Goal: Information Seeking & Learning: Learn about a topic

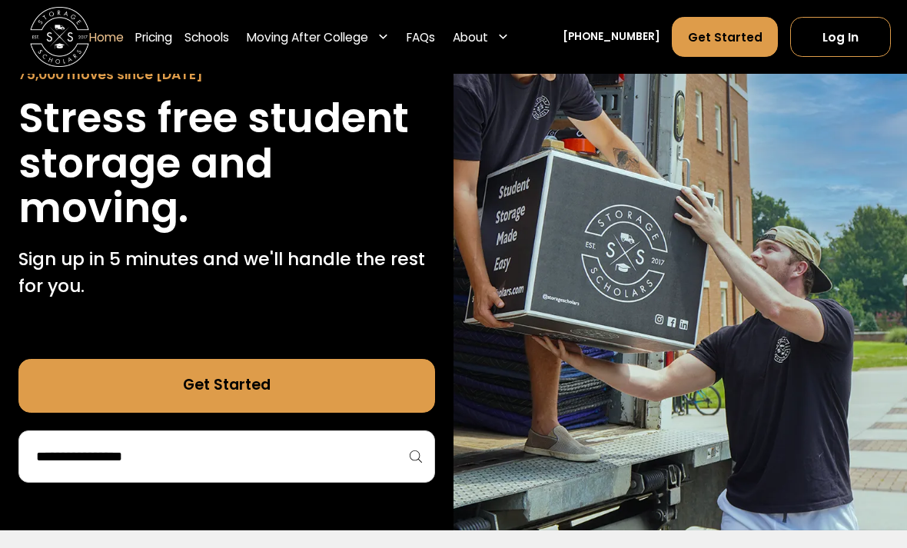
scroll to position [162, 0]
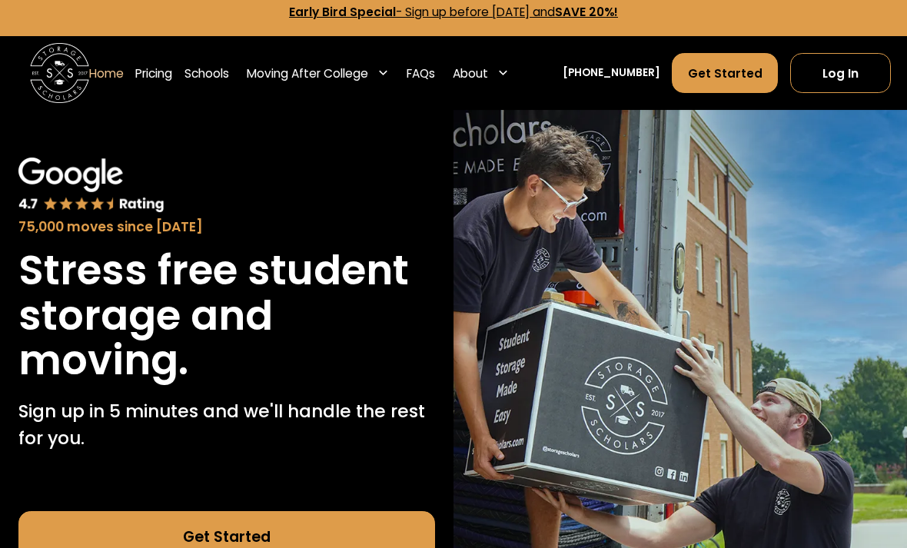
click at [165, 64] on link "Pricing" at bounding box center [153, 74] width 37 height 42
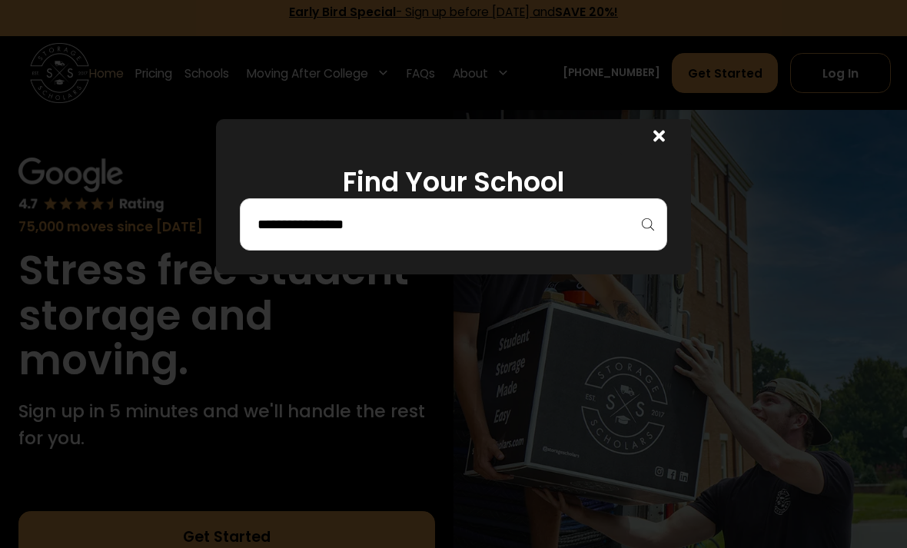
click at [568, 206] on div at bounding box center [454, 224] width 428 height 52
click at [650, 211] on input "search" at bounding box center [454, 224] width 396 height 26
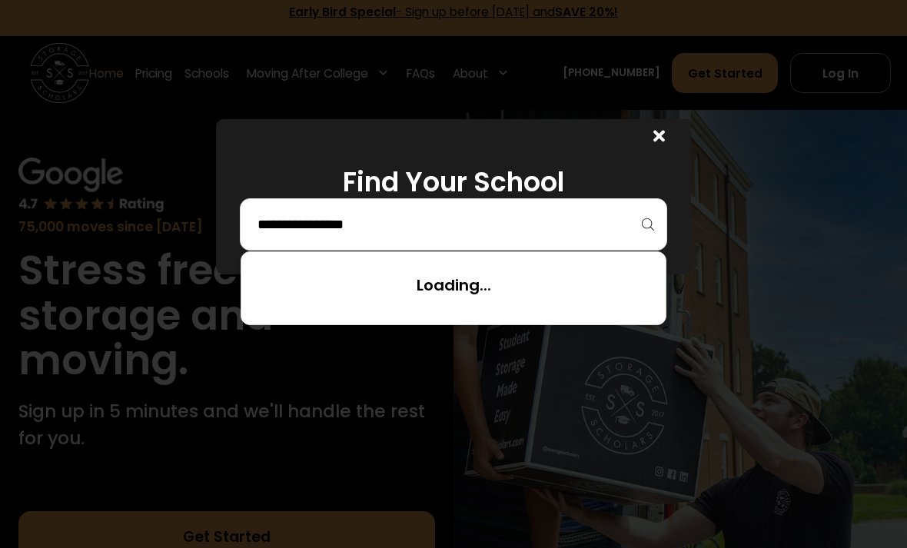
scroll to position [11, 0]
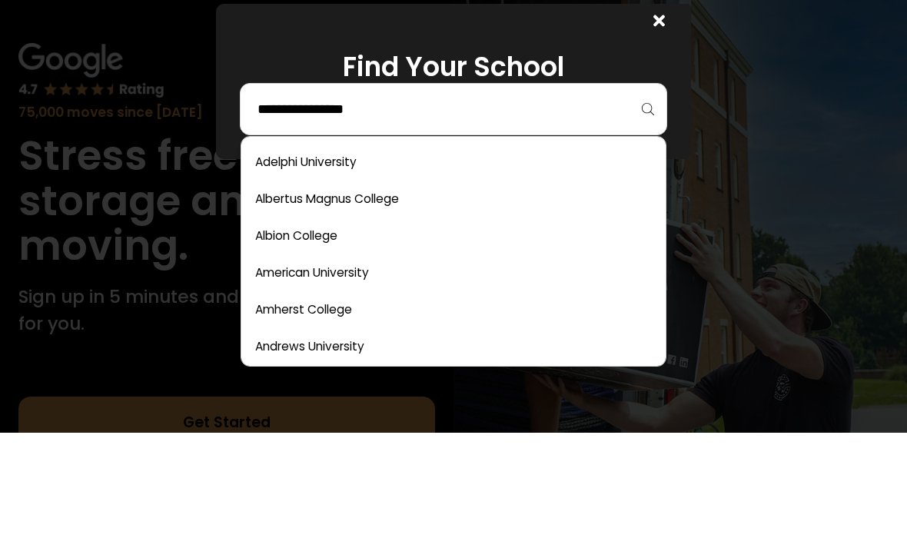
click at [380, 297] on link at bounding box center [454, 314] width 413 height 34
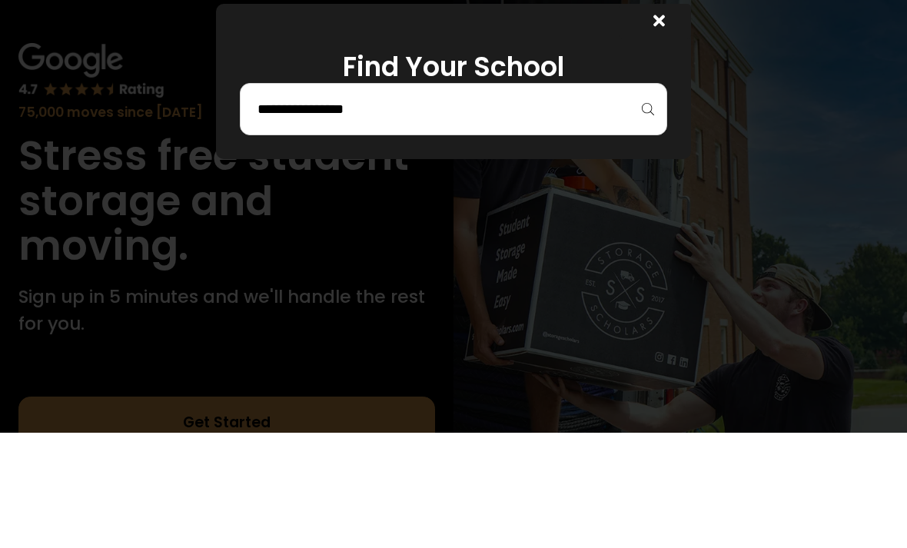
scroll to position [127, 0]
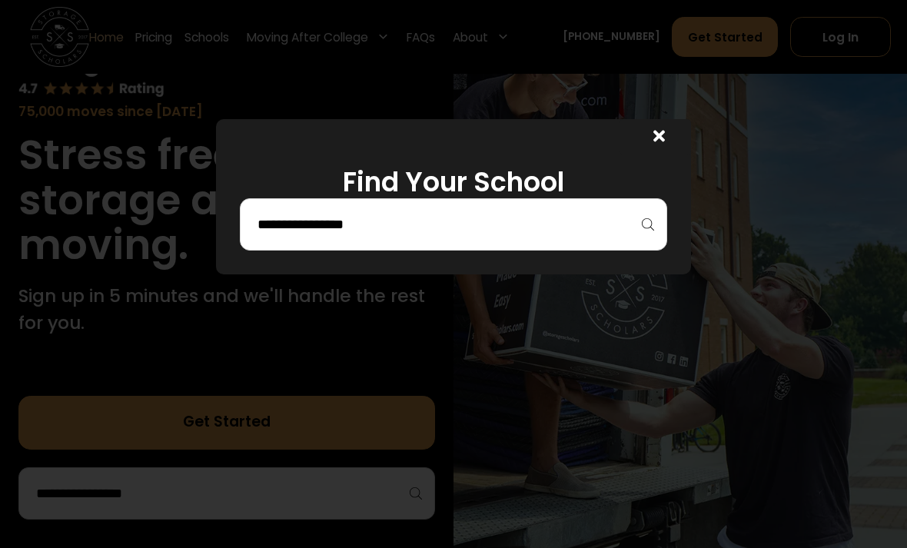
click at [664, 170] on h1 "Find Your School" at bounding box center [454, 182] width 428 height 32
click at [657, 147] on div at bounding box center [660, 139] width 12 height 22
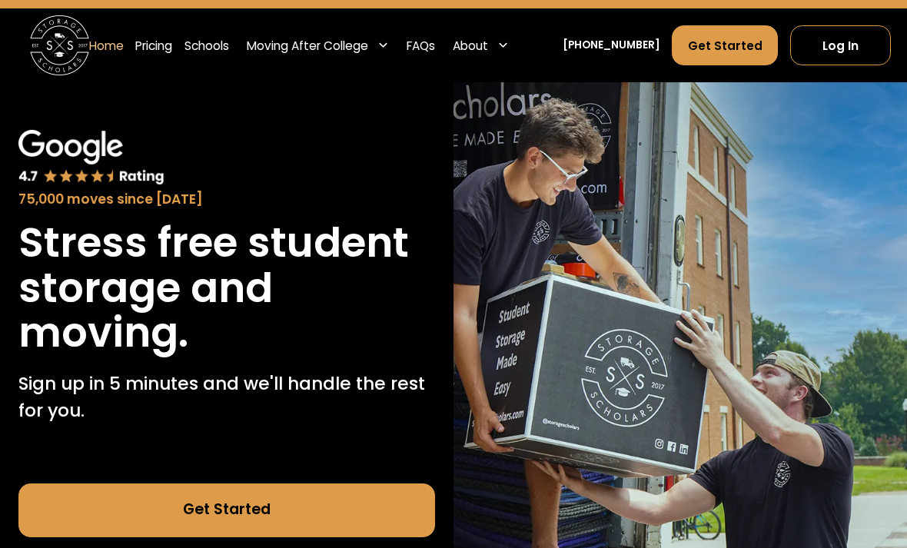
scroll to position [0, 0]
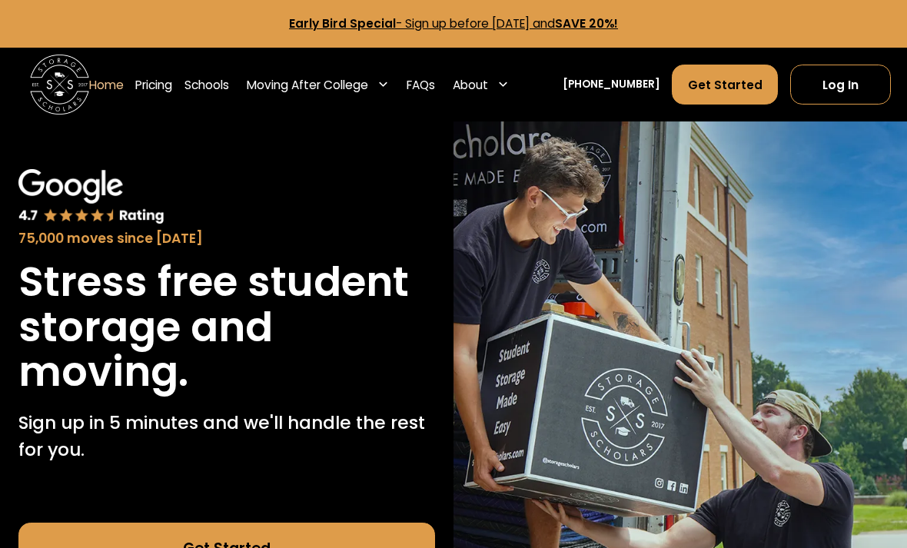
click at [296, 122] on div "75,000 moves since 2017 Stress free student storage and moving. Sign up in 5 mi…" at bounding box center [227, 408] width 454 height 572
click at [340, 83] on div "Moving After College" at bounding box center [308, 85] width 122 height 18
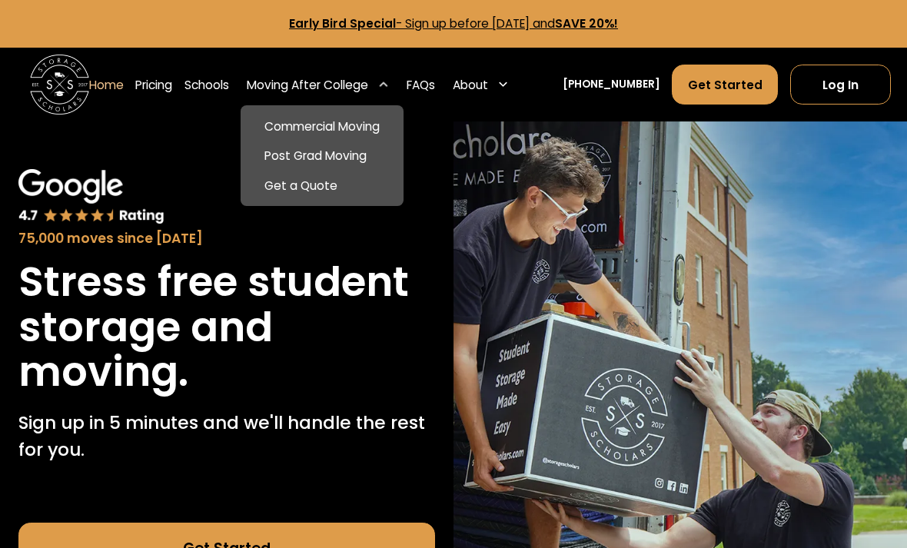
click at [175, 177] on div "75,000 moves since 2017" at bounding box center [226, 208] width 416 height 78
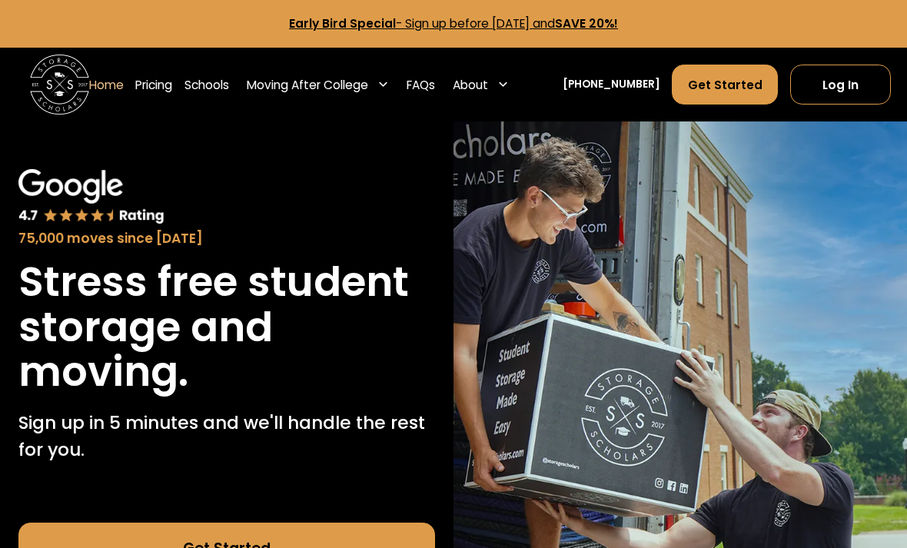
click at [679, 103] on link "Get Started" at bounding box center [725, 85] width 106 height 40
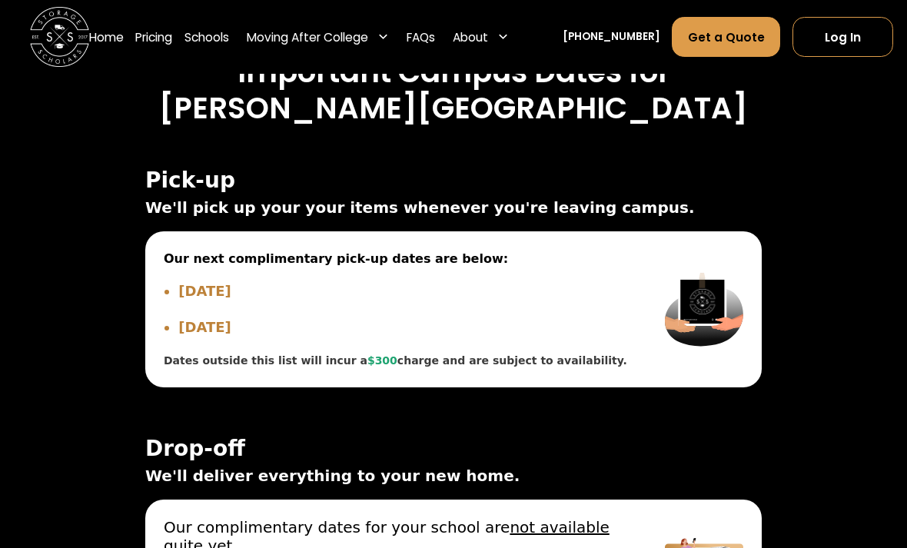
scroll to position [4943, 0]
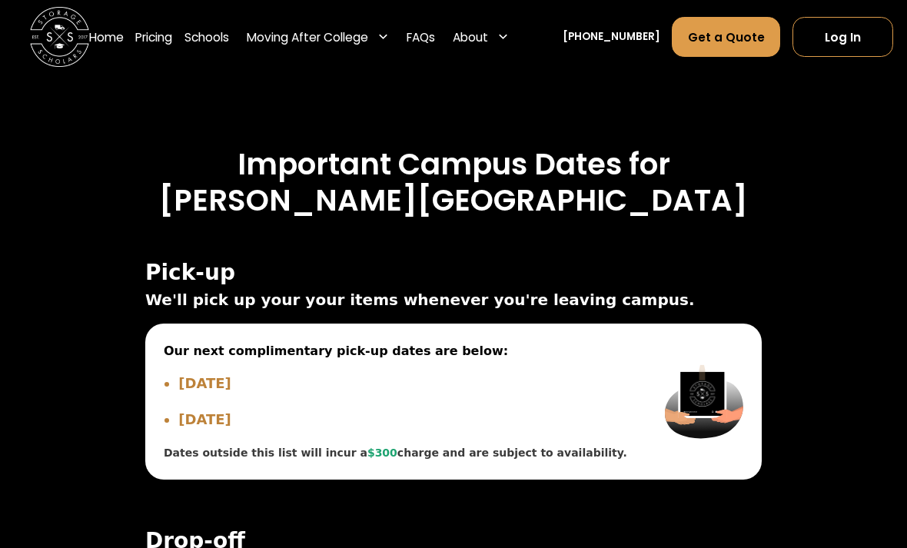
click at [531, 539] on div "Pick-up We'll pick up your your items whenever you're leaving campus. Our next …" at bounding box center [453, 485] width 617 height 448
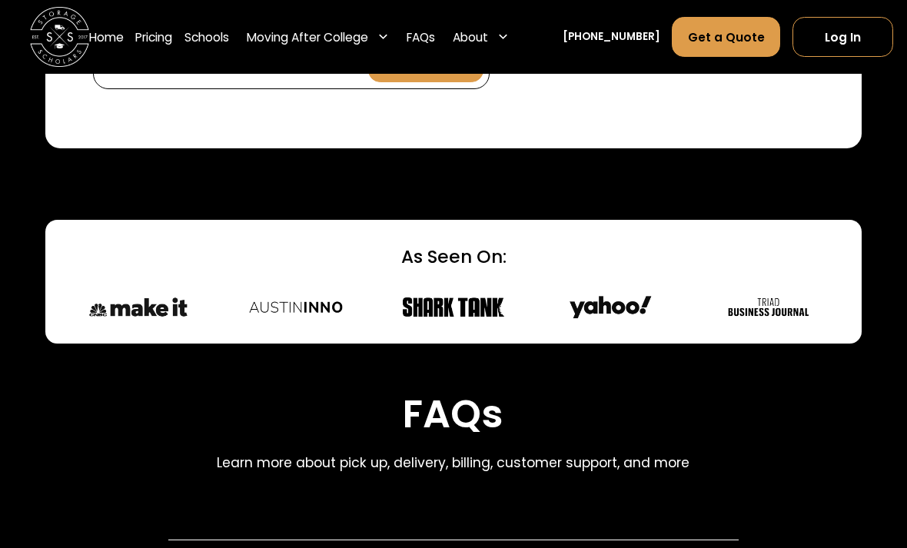
scroll to position [6248, 0]
click at [713, 37] on link "Get a Quote" at bounding box center [726, 37] width 108 height 40
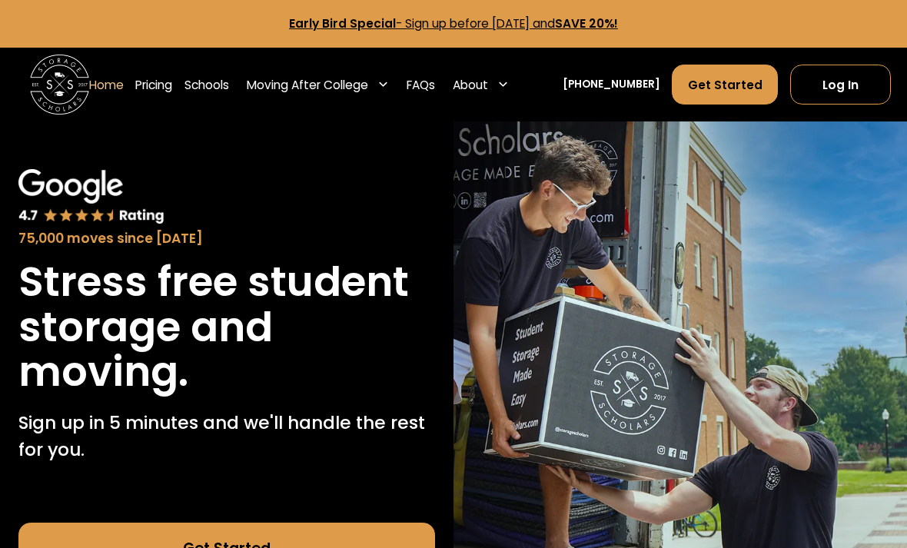
click at [497, 99] on div "About" at bounding box center [482, 85] width 68 height 42
click at [514, 84] on div "About" at bounding box center [482, 85] width 68 height 42
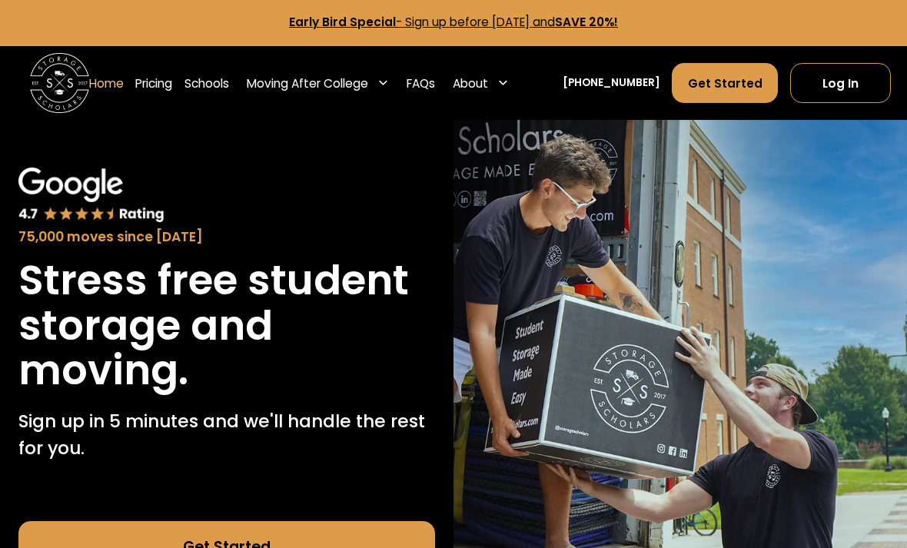
click at [509, 82] on icon at bounding box center [504, 83] width 12 height 12
click at [488, 82] on div "About" at bounding box center [470, 84] width 35 height 18
click at [508, 84] on icon at bounding box center [503, 83] width 8 height 5
click at [509, 64] on div "About" at bounding box center [482, 83] width 68 height 42
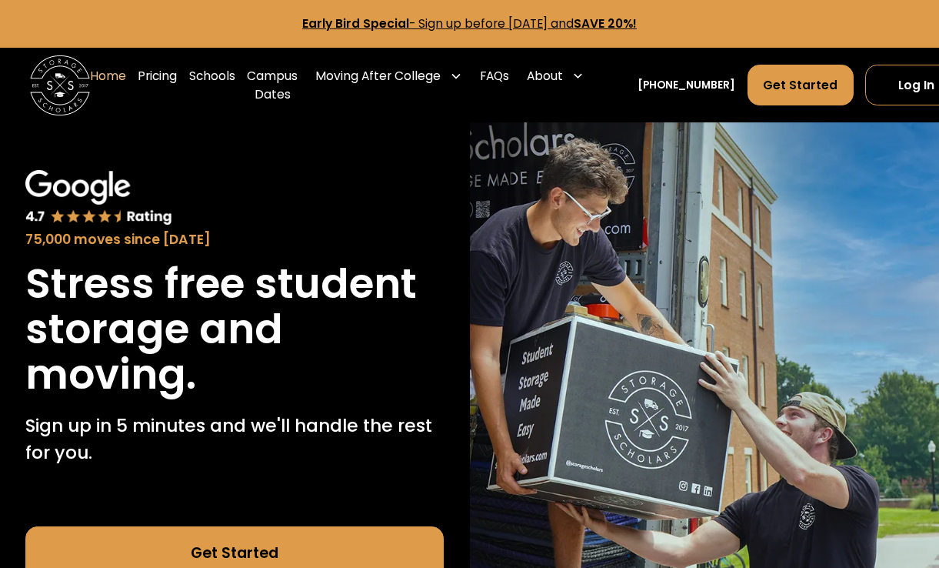
scroll to position [0, 8]
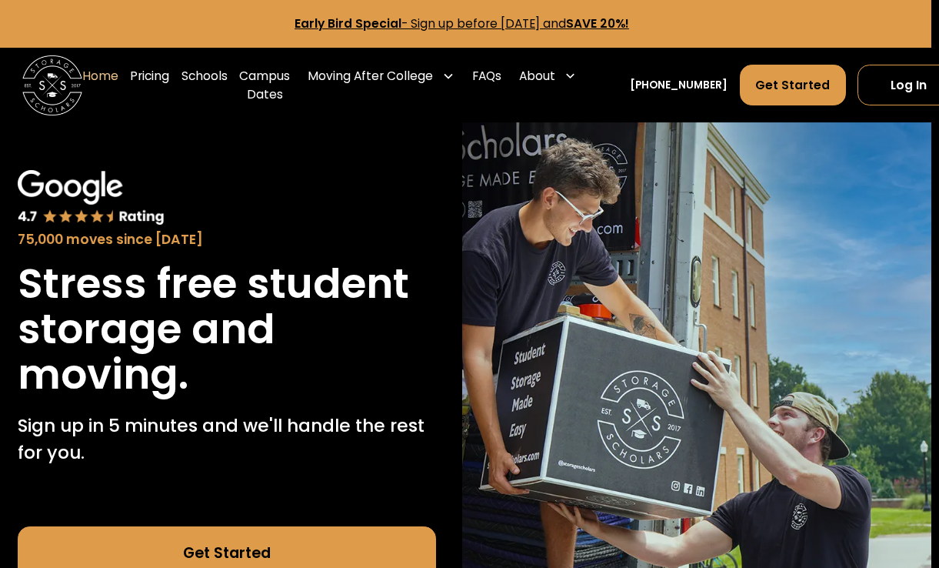
click at [558, 76] on div "About" at bounding box center [547, 76] width 69 height 42
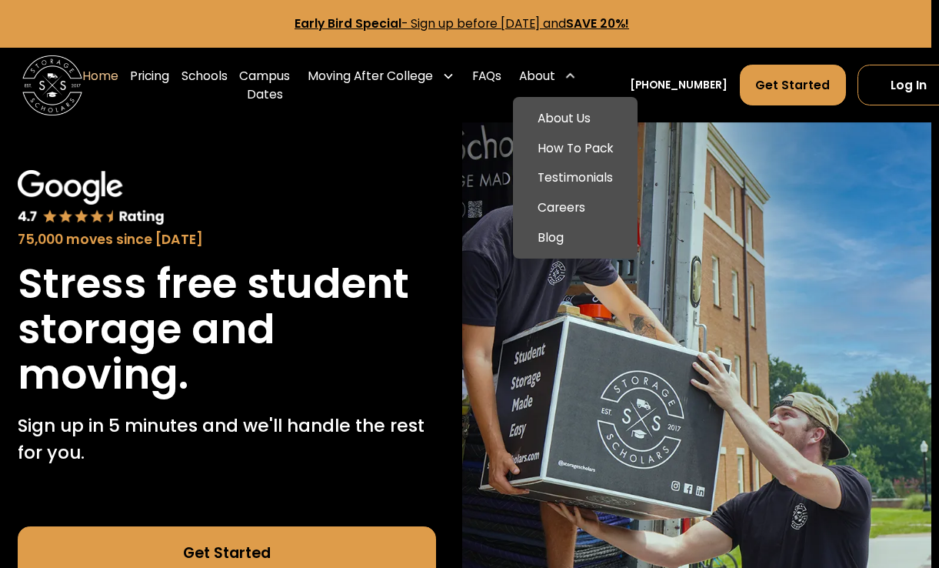
click at [539, 75] on div "About" at bounding box center [537, 76] width 36 height 18
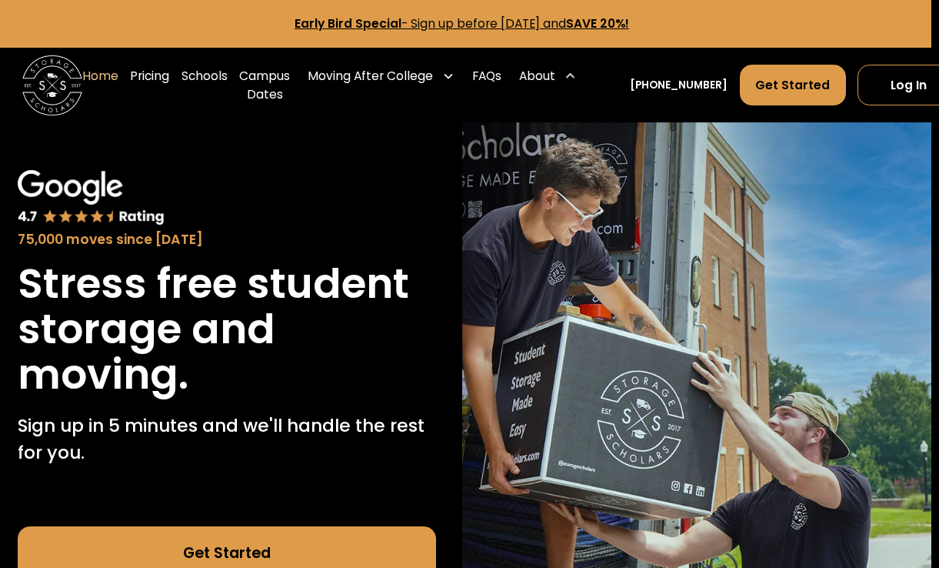
click at [548, 85] on div "About" at bounding box center [547, 76] width 69 height 42
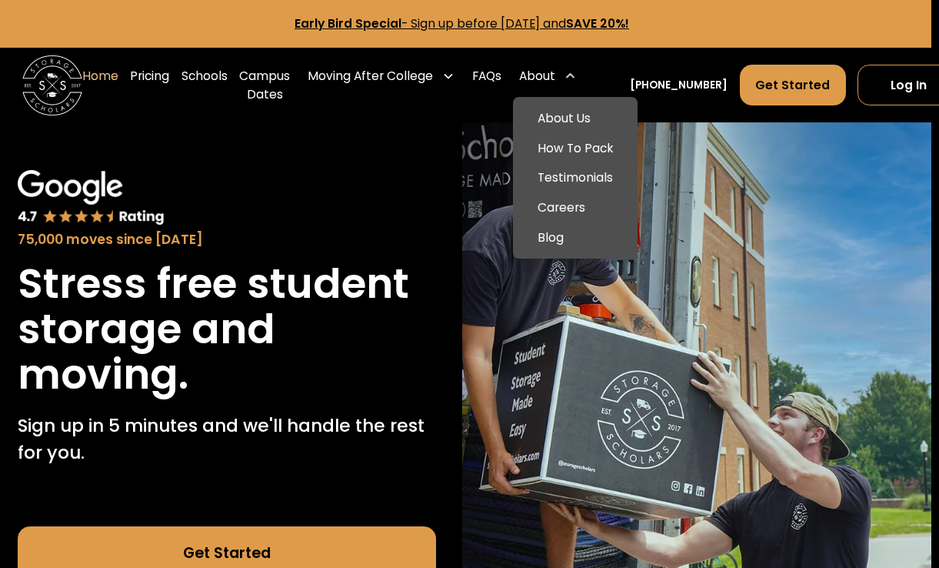
click at [540, 85] on div "About" at bounding box center [547, 76] width 69 height 42
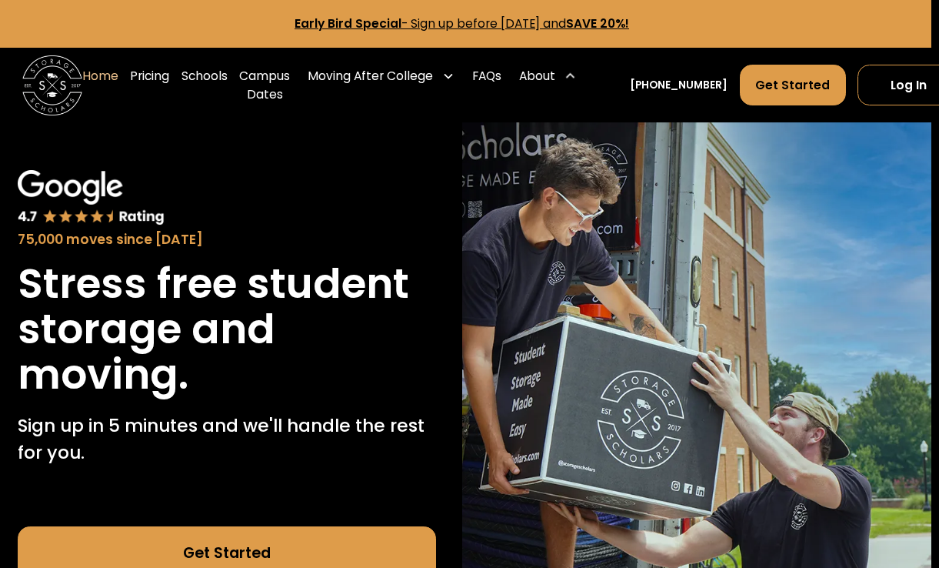
click at [545, 84] on div "About" at bounding box center [537, 76] width 36 height 18
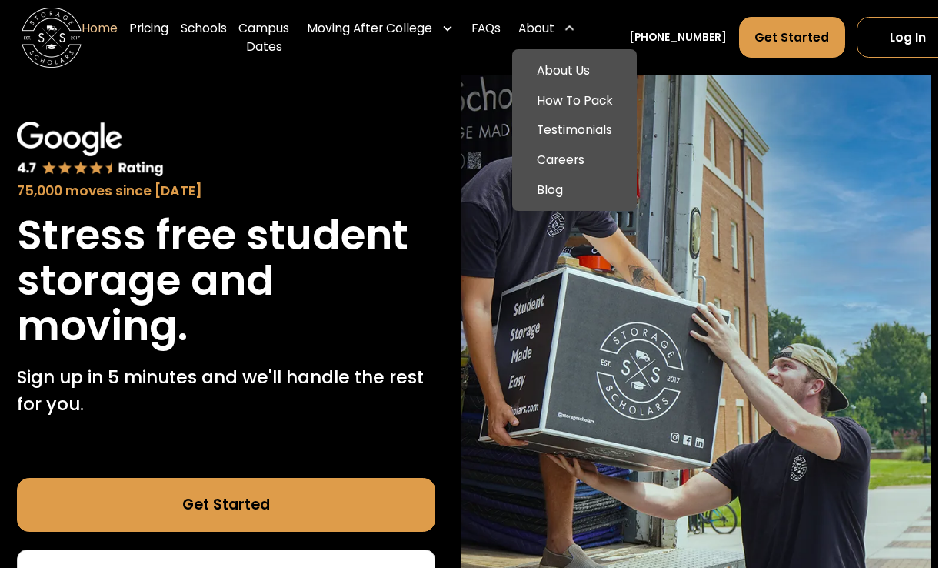
scroll to position [49, 8]
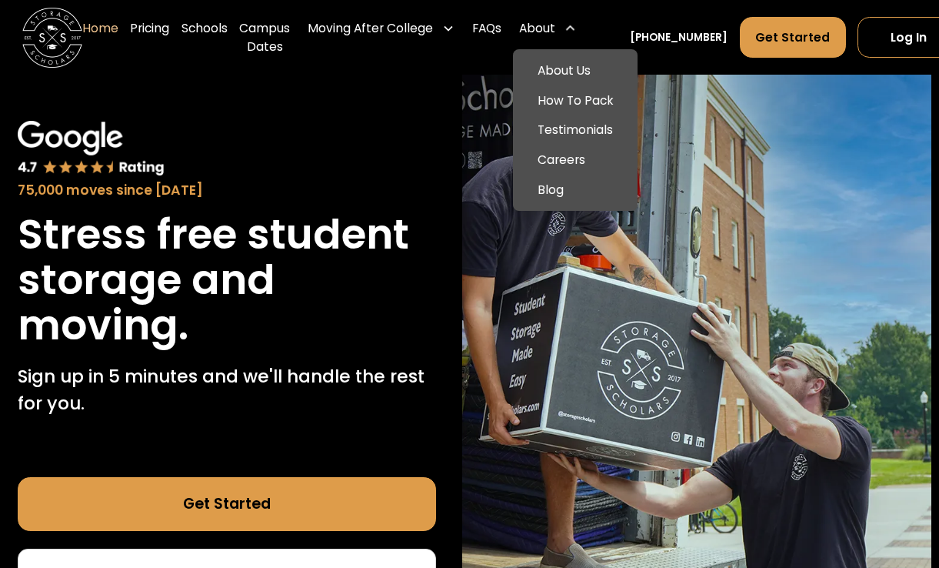
click at [576, 68] on link "About Us" at bounding box center [575, 70] width 112 height 30
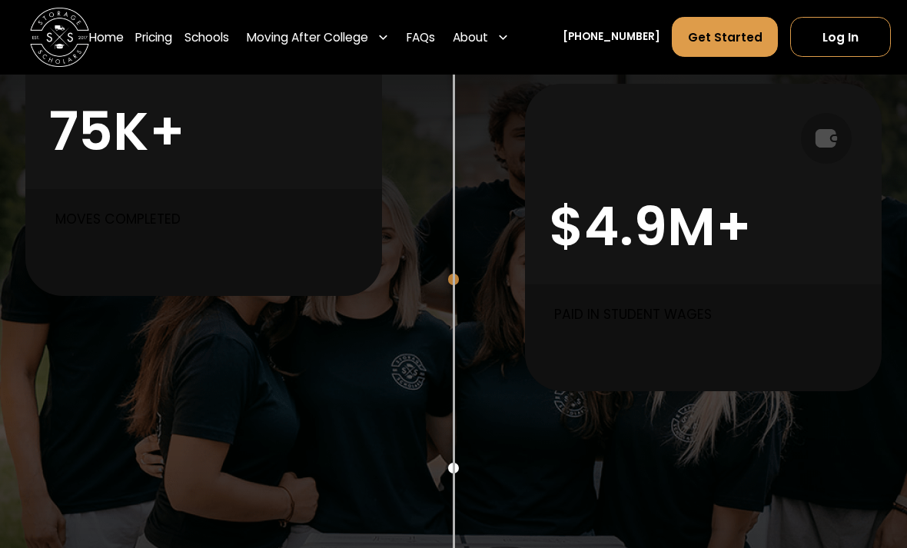
scroll to position [838, 0]
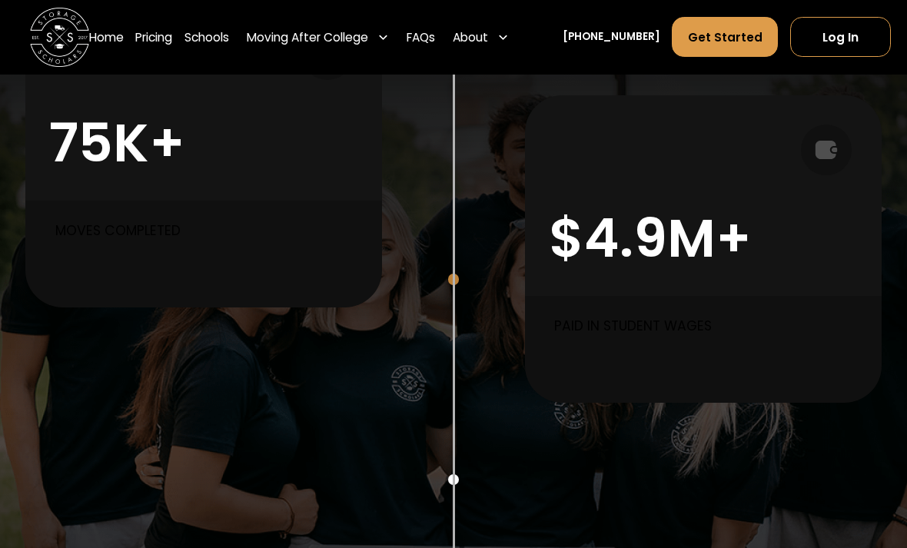
click at [649, 360] on div "Paid in Student Wages" at bounding box center [703, 349] width 357 height 107
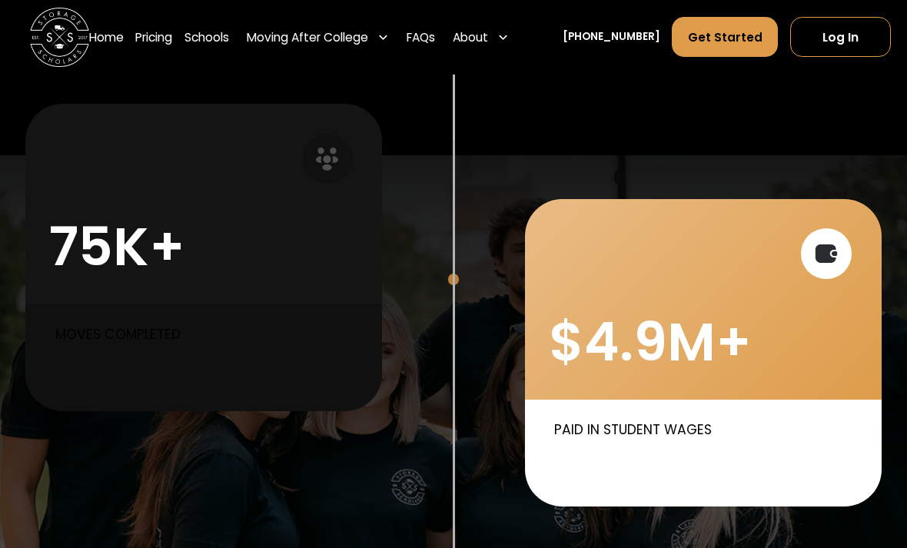
click at [215, 339] on p "Moves completed" at bounding box center [207, 335] width 305 height 20
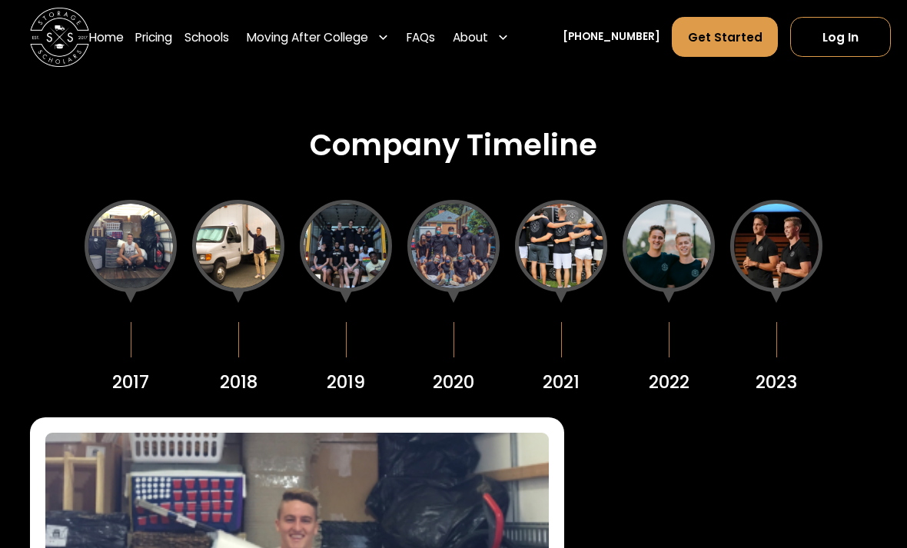
scroll to position [1742, 0]
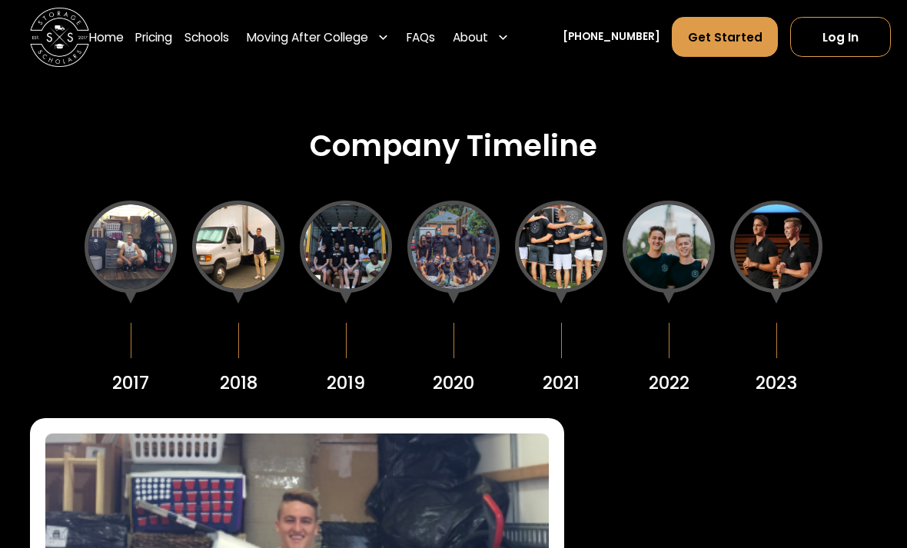
click at [243, 281] on div at bounding box center [238, 247] width 92 height 92
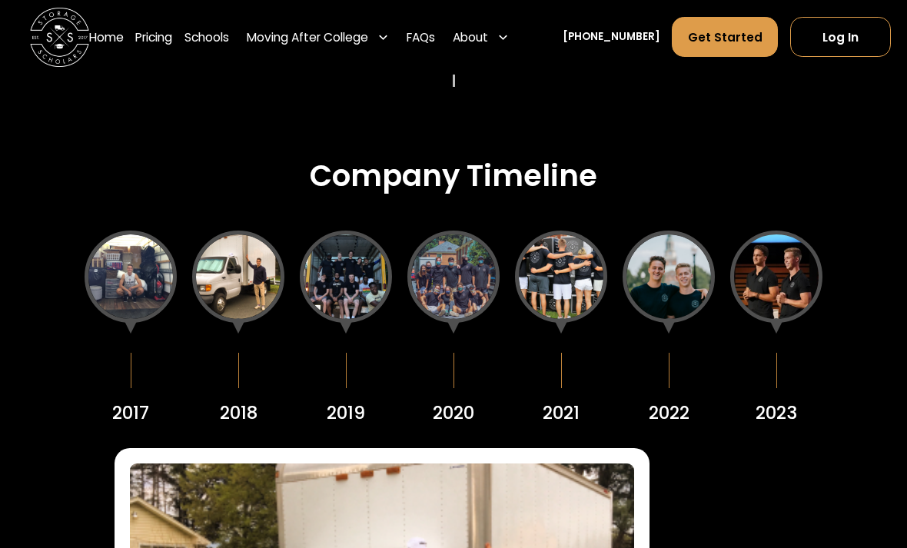
scroll to position [1707, 0]
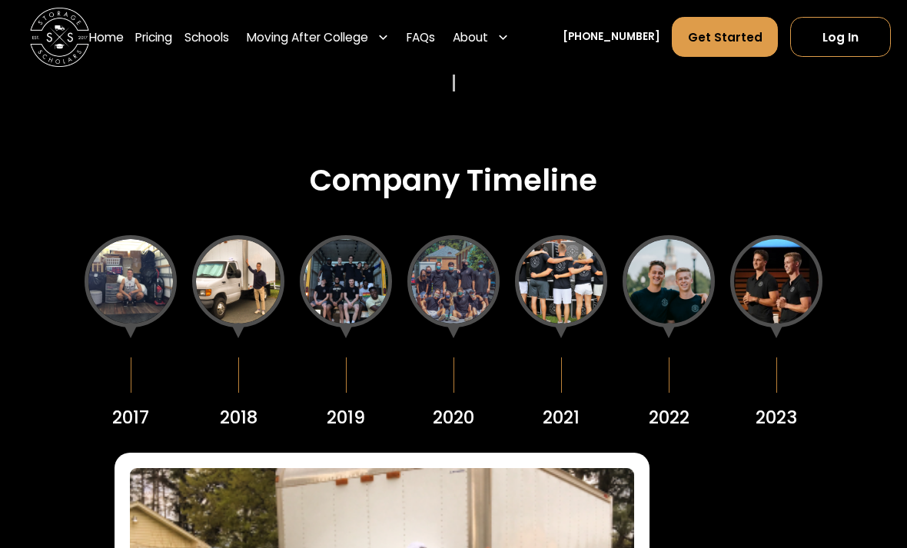
click at [352, 291] on div at bounding box center [346, 281] width 92 height 92
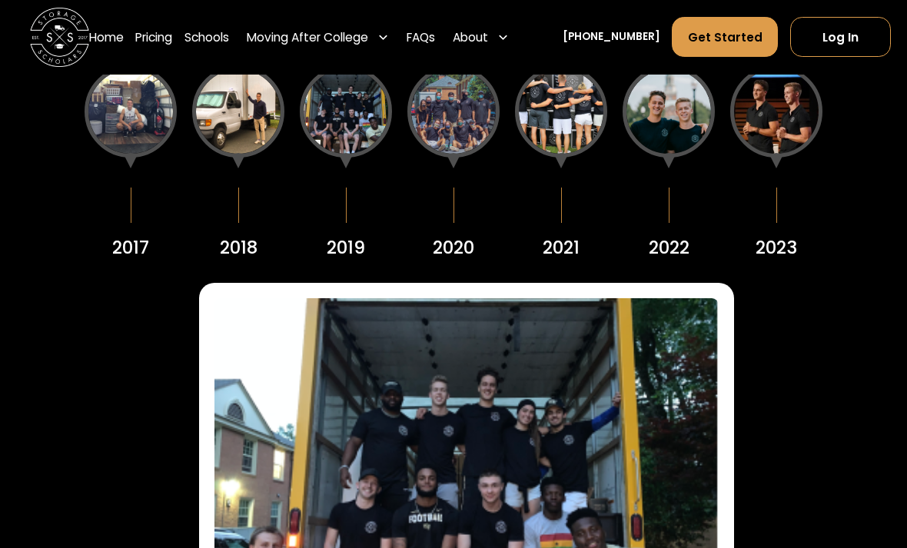
scroll to position [1867, 0]
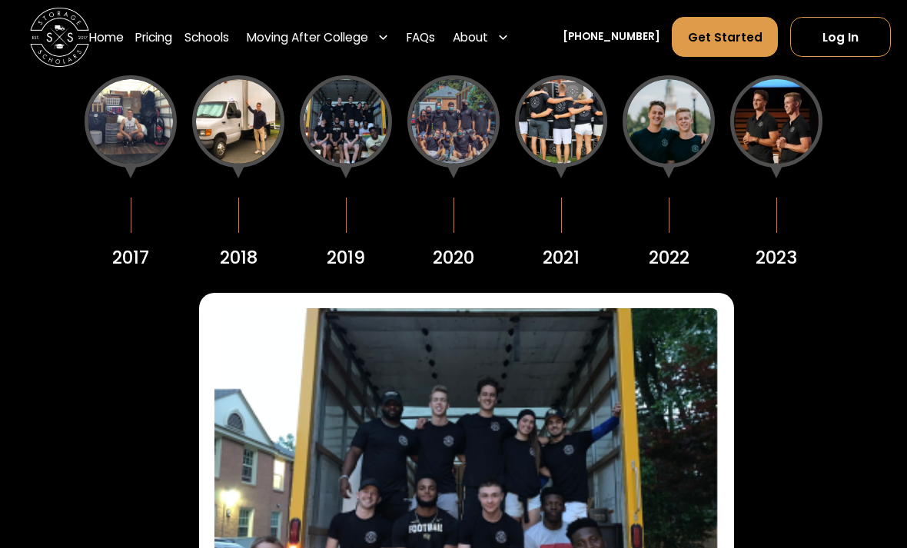
click at [461, 145] on div at bounding box center [454, 122] width 92 height 92
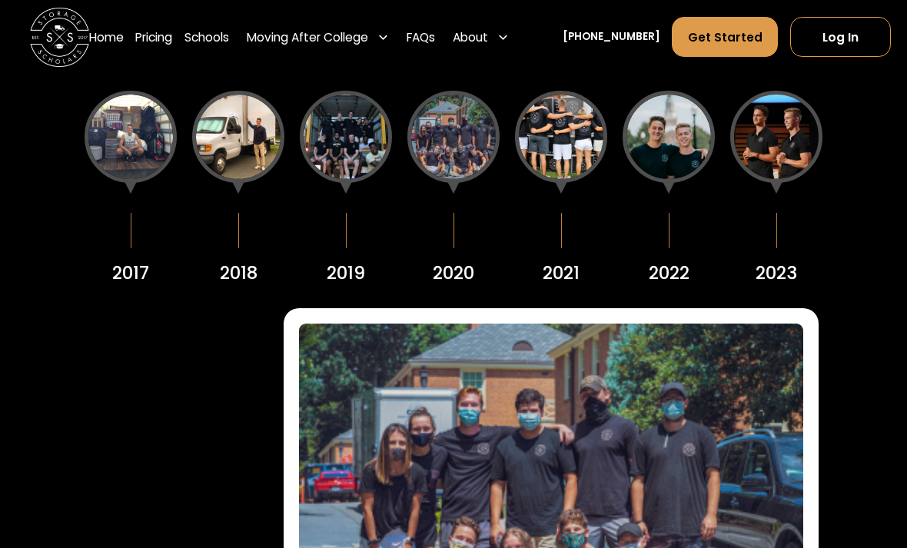
scroll to position [1854, 0]
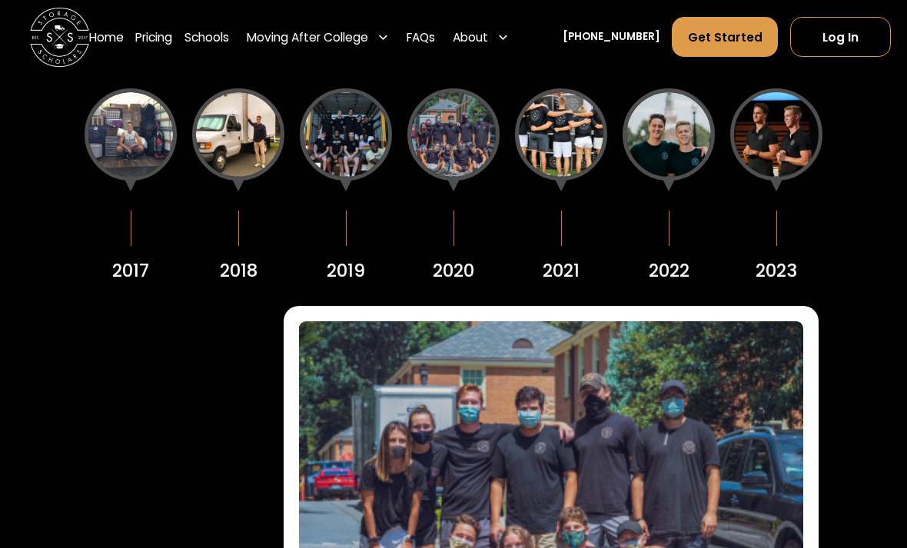
click at [498, 411] on img at bounding box center [551, 510] width 505 height 379
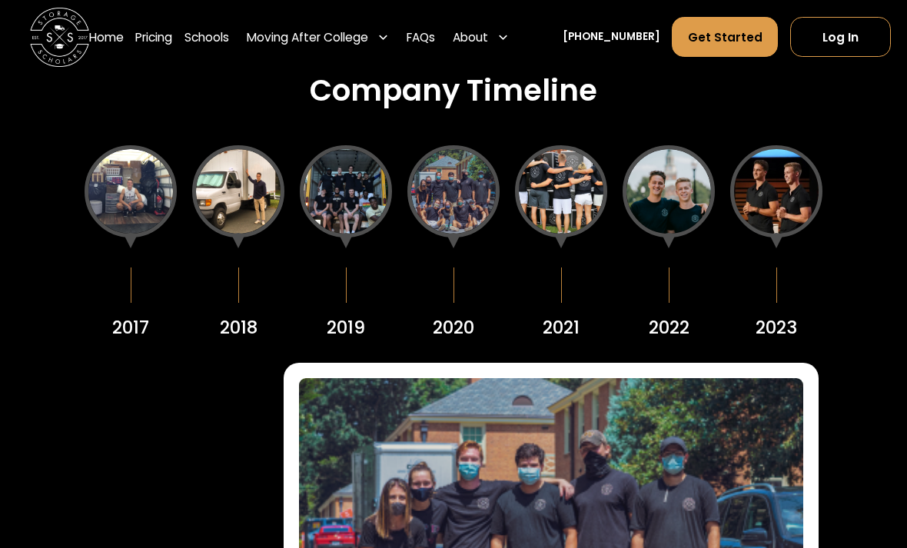
scroll to position [1793, 0]
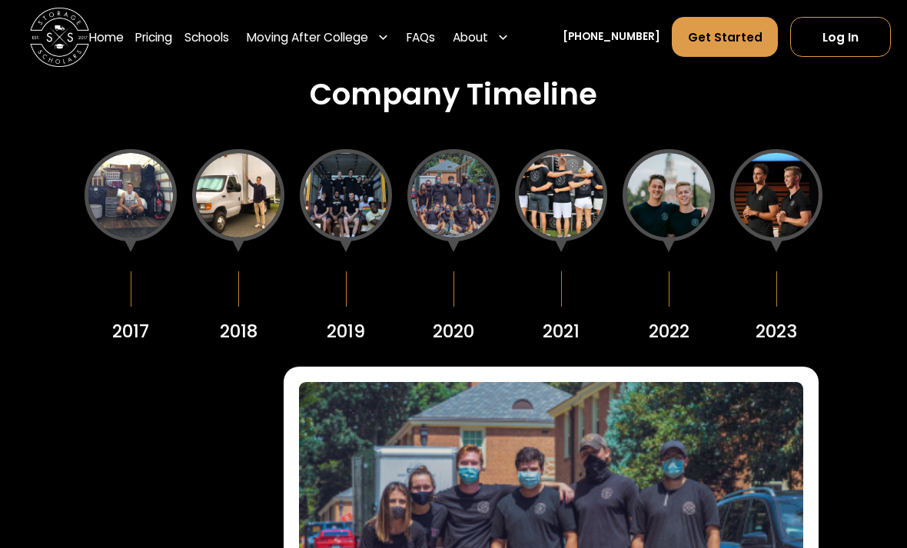
click at [570, 200] on div at bounding box center [561, 196] width 92 height 92
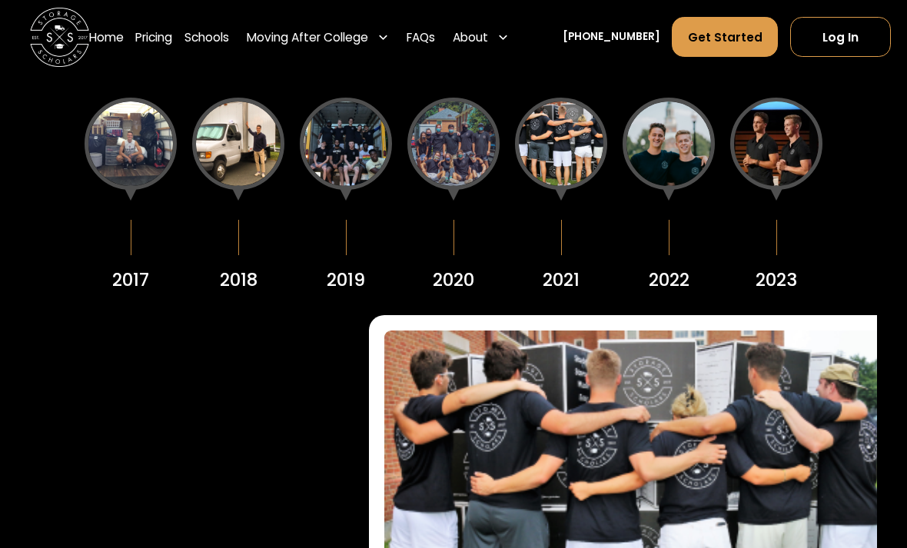
scroll to position [1846, 0]
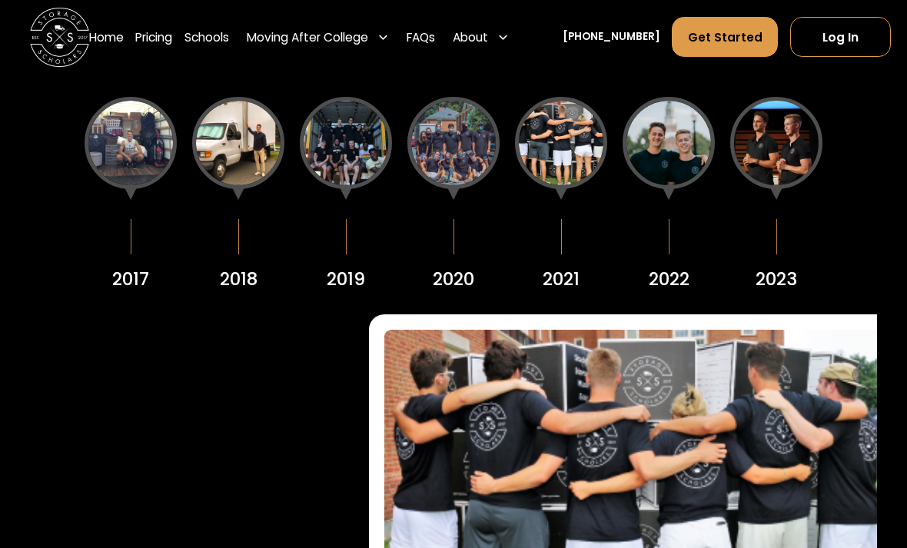
click at [690, 165] on div at bounding box center [669, 143] width 92 height 92
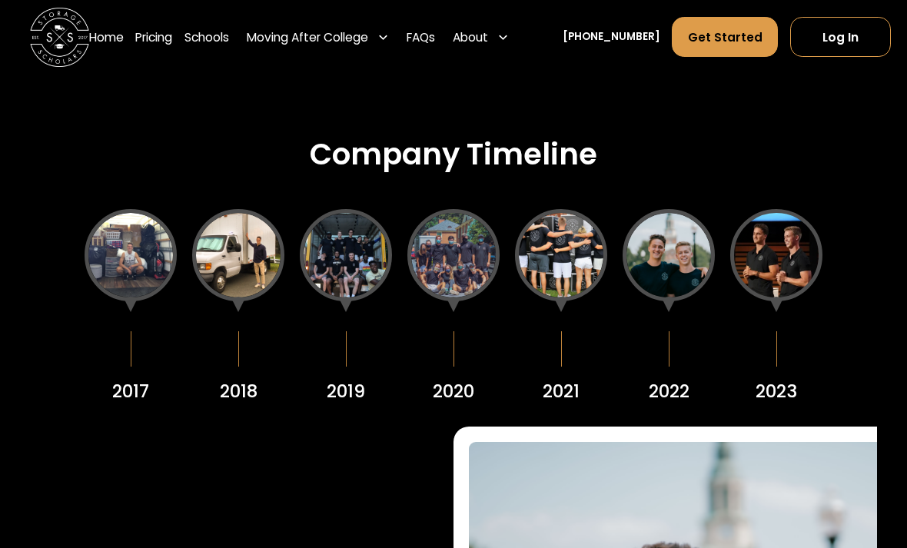
scroll to position [1713, 0]
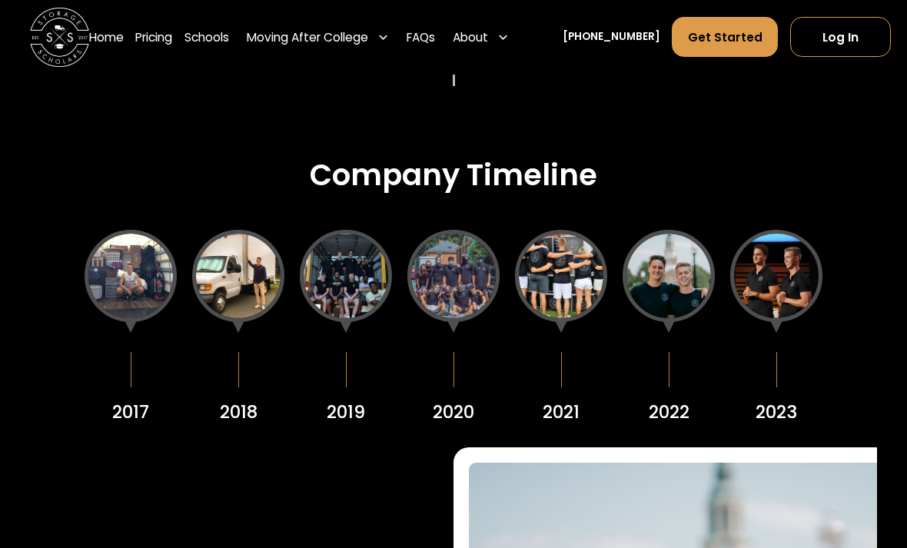
click at [797, 308] on div at bounding box center [777, 276] width 92 height 92
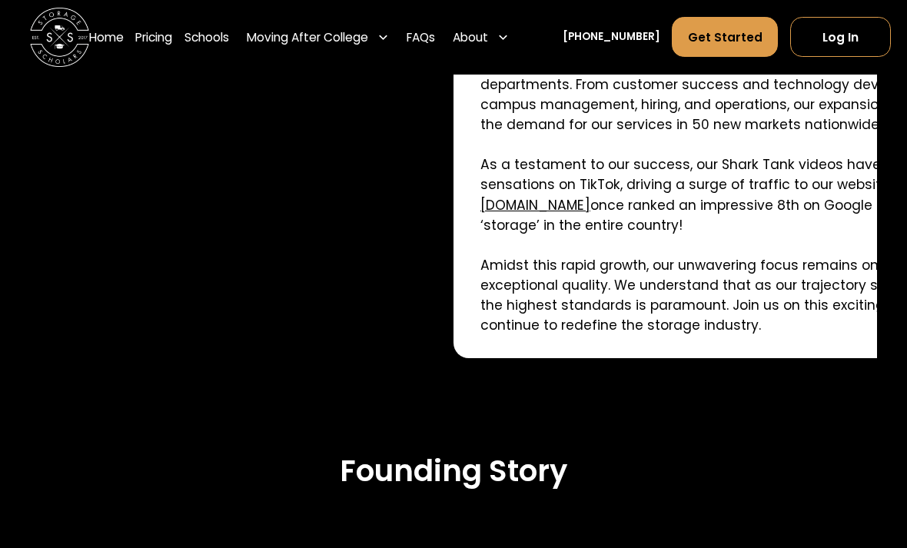
scroll to position [2545, 0]
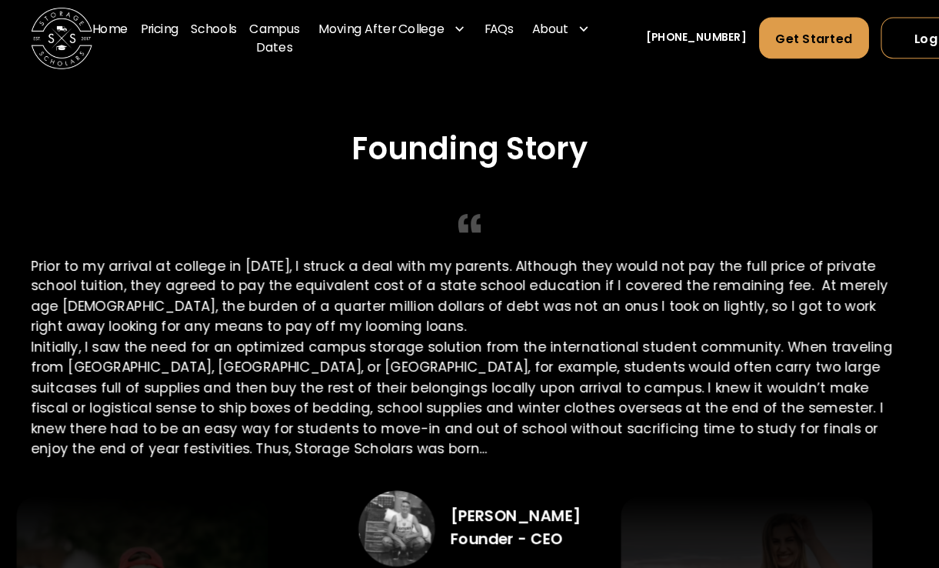
scroll to position [2630, 0]
